Goal: Information Seeking & Learning: Check status

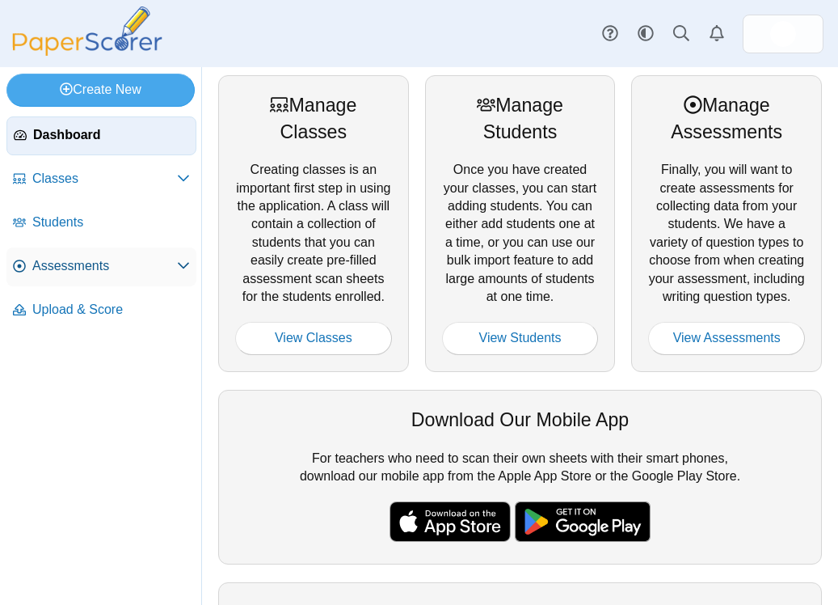
click at [94, 257] on span "Assessments" at bounding box center [104, 266] width 145 height 18
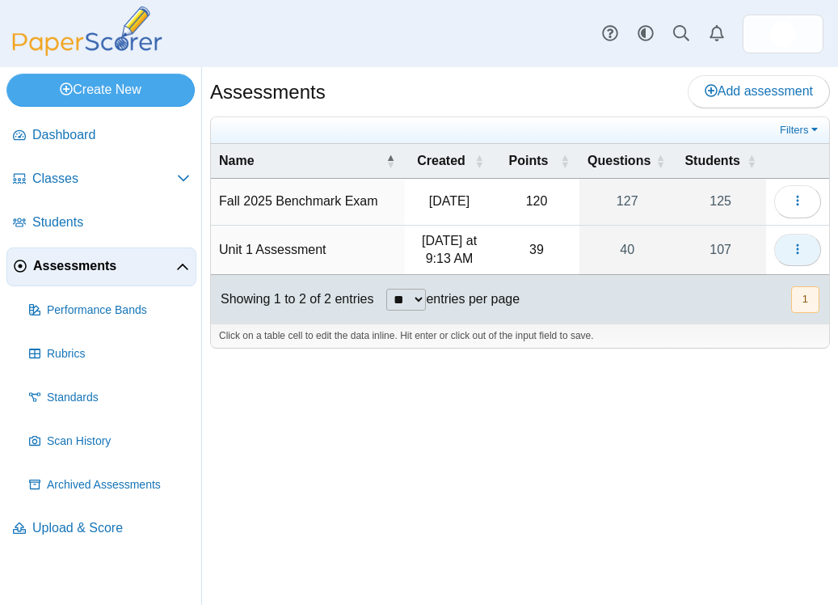
click at [807, 251] on button "button" at bounding box center [797, 250] width 47 height 32
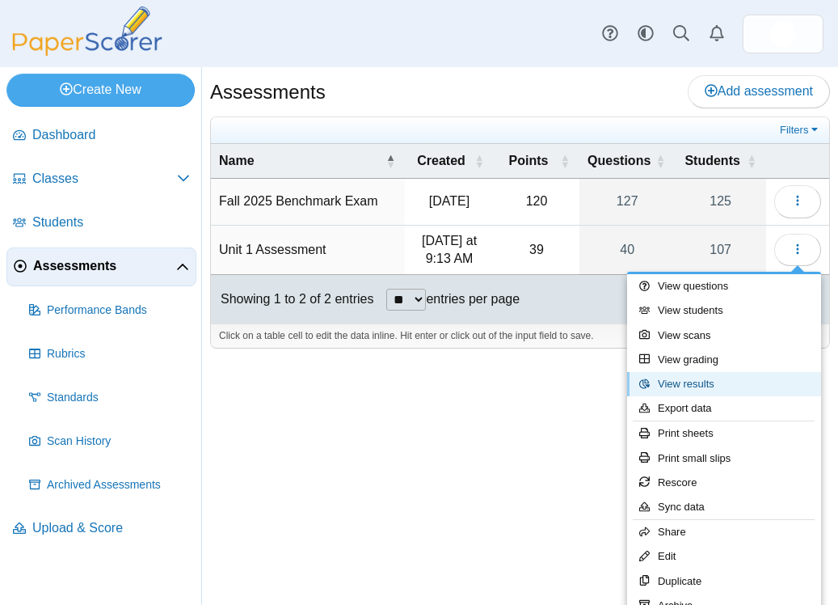
click at [714, 394] on link "View results" at bounding box center [724, 384] width 194 height 24
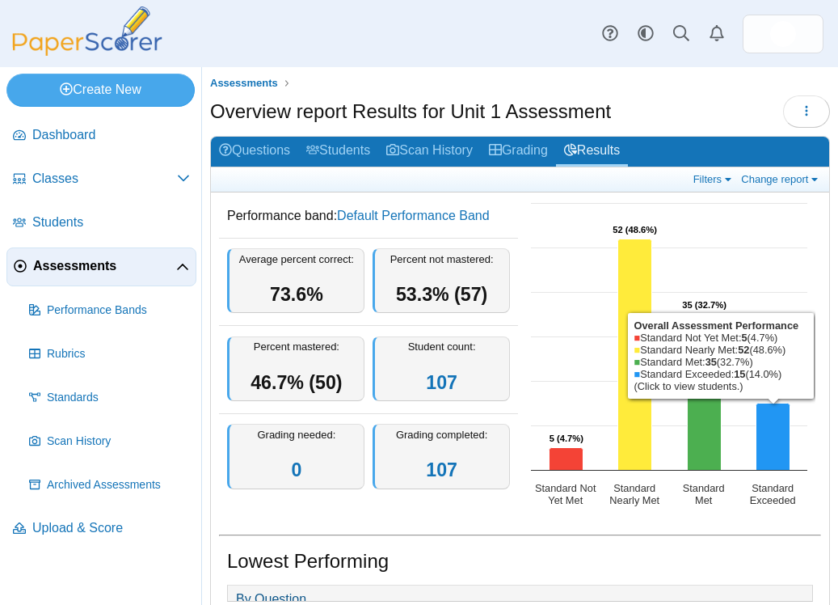
click at [782, 171] on div "Filters Show only: Loading… Change report Select a report: Overview report Ques…" at bounding box center [520, 179] width 618 height 25
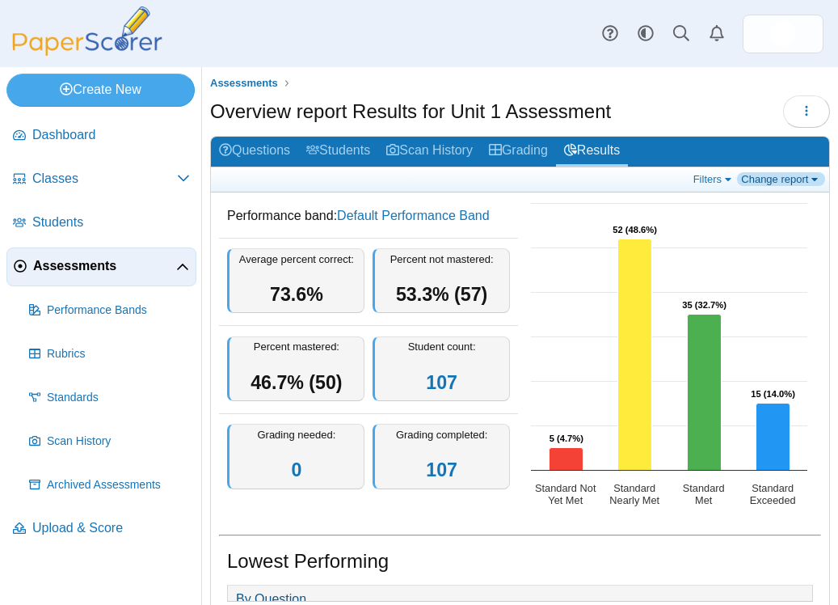
click at [783, 179] on link "Change report" at bounding box center [781, 179] width 88 height 14
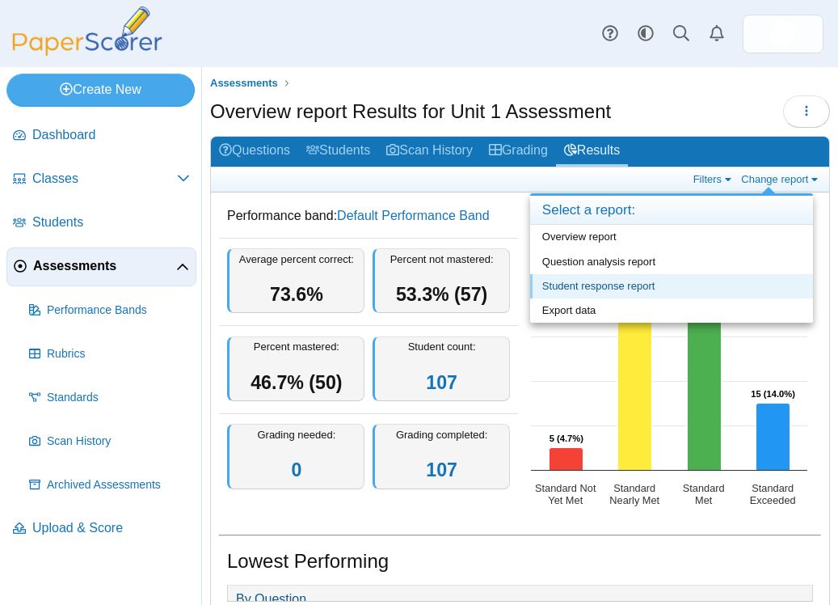
click at [599, 292] on link "Student response report" at bounding box center [671, 286] width 283 height 24
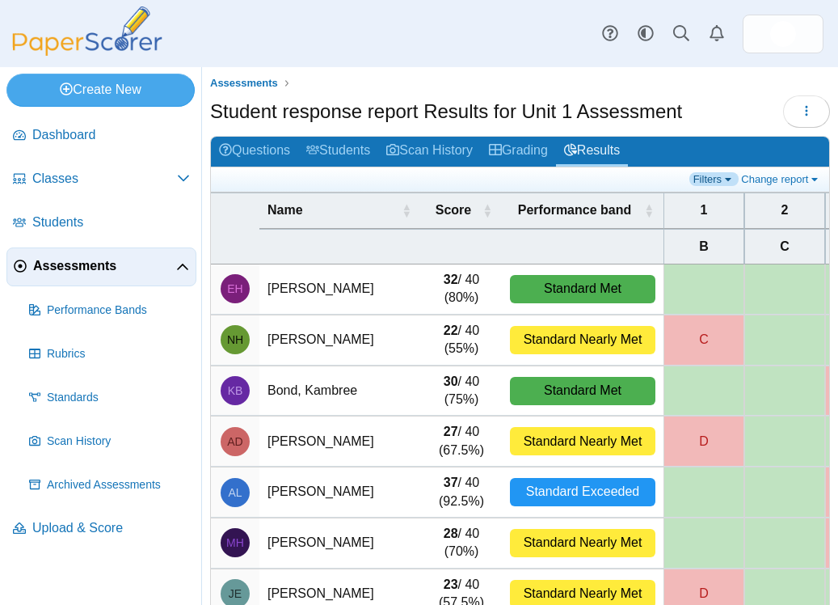
click at [705, 175] on link "Filters" at bounding box center [714, 179] width 49 height 14
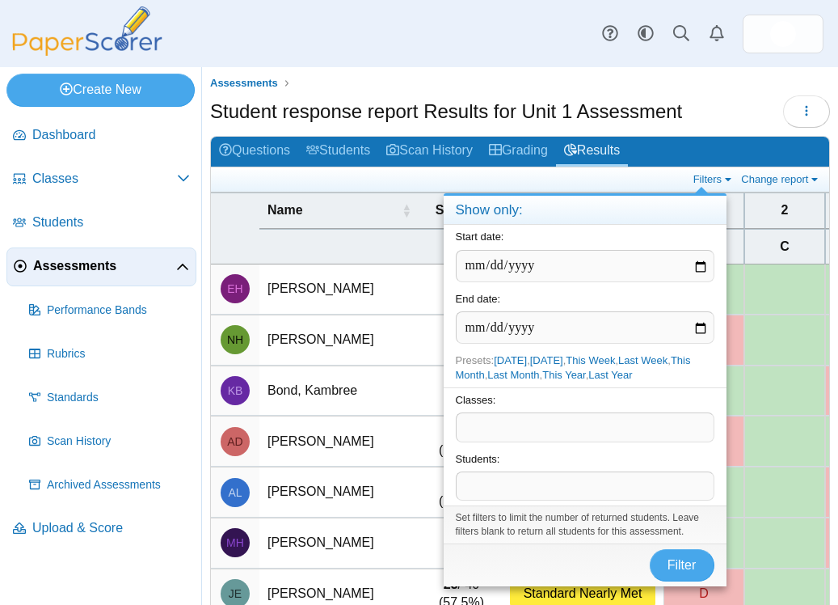
click at [492, 427] on span at bounding box center [585, 426] width 257 height 27
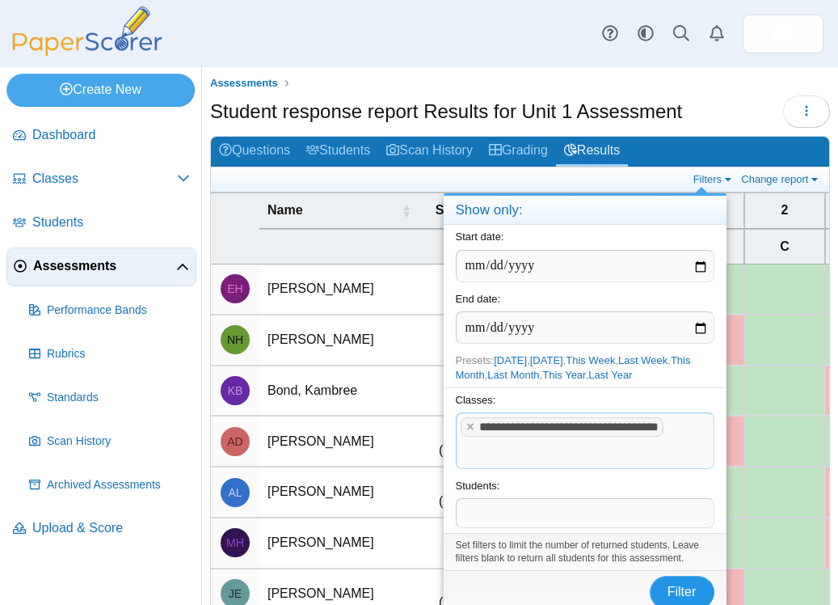
click at [677, 584] on button "Filter" at bounding box center [682, 592] width 65 height 32
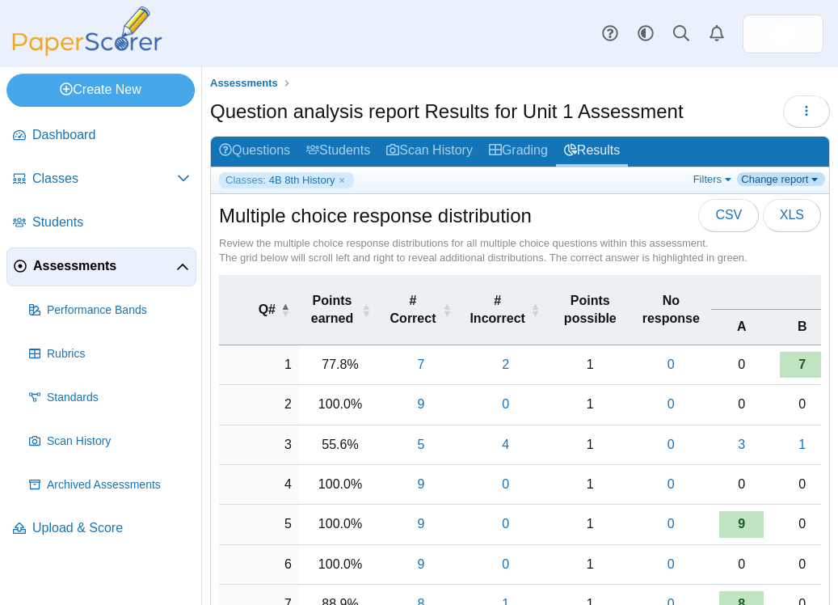
click at [782, 180] on link "Change report" at bounding box center [781, 179] width 88 height 14
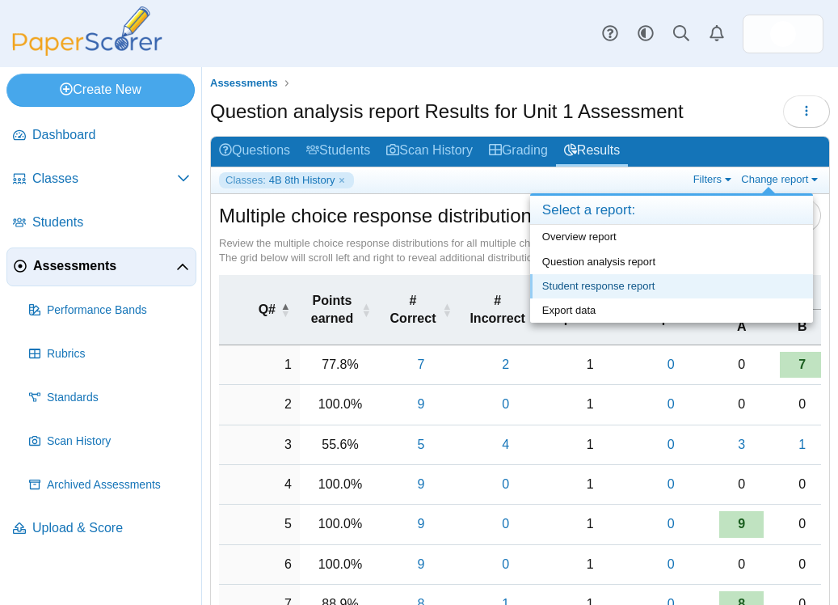
click at [603, 289] on link "Student response report" at bounding box center [671, 286] width 283 height 24
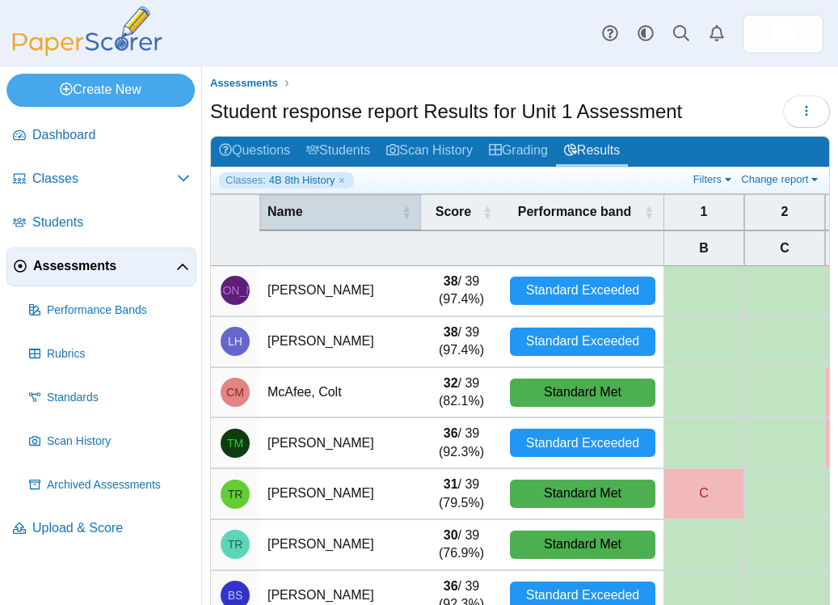
click at [352, 209] on div "Name" at bounding box center [332, 212] width 129 height 18
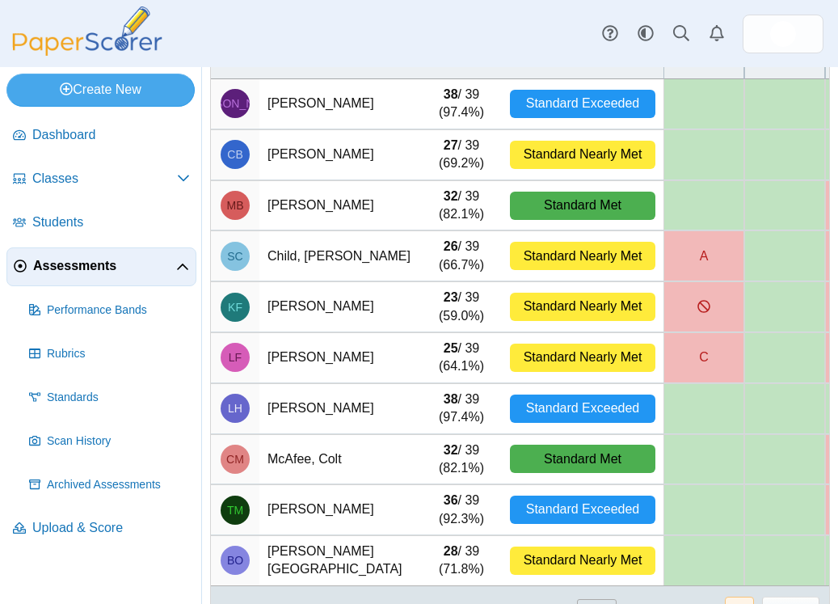
scroll to position [232, 0]
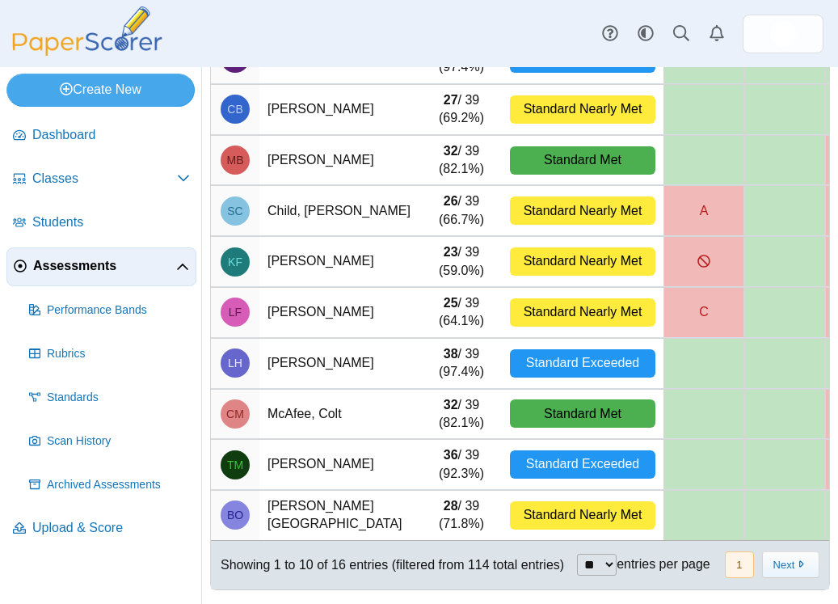
click at [592, 576] on select "** ** ** ***" at bounding box center [597, 565] width 40 height 22
select select "***"
click at [577, 575] on select "** ** ** ***" at bounding box center [597, 565] width 40 height 22
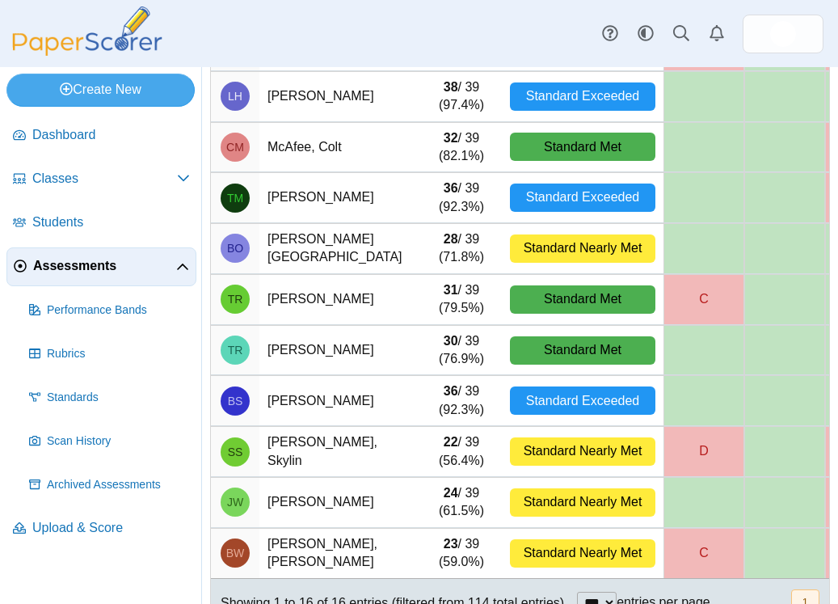
scroll to position [500, 0]
